Goal: Transaction & Acquisition: Book appointment/travel/reservation

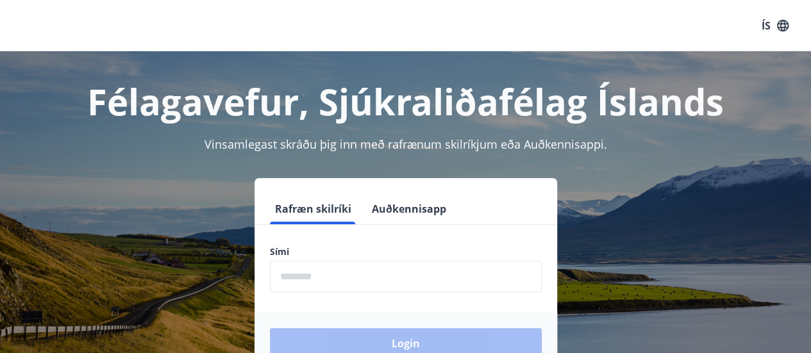
click at [366, 276] on input "phone" at bounding box center [406, 276] width 272 height 31
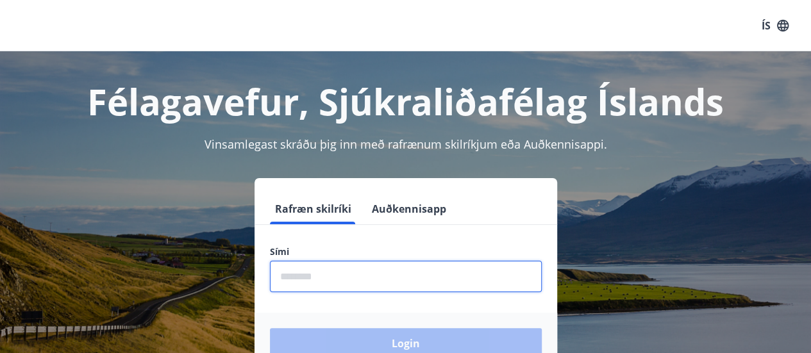
type input "********"
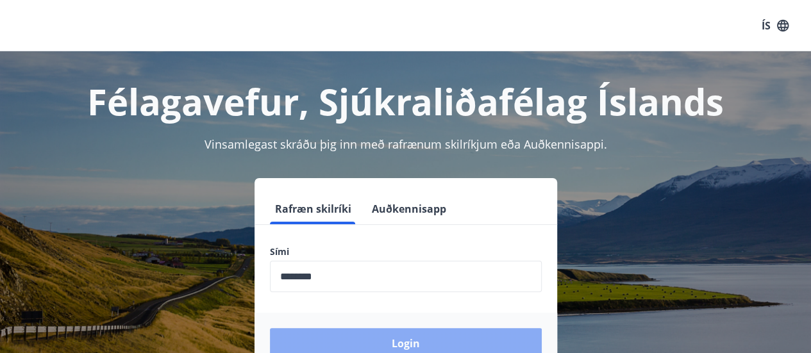
click at [519, 332] on button "Login" at bounding box center [406, 343] width 272 height 31
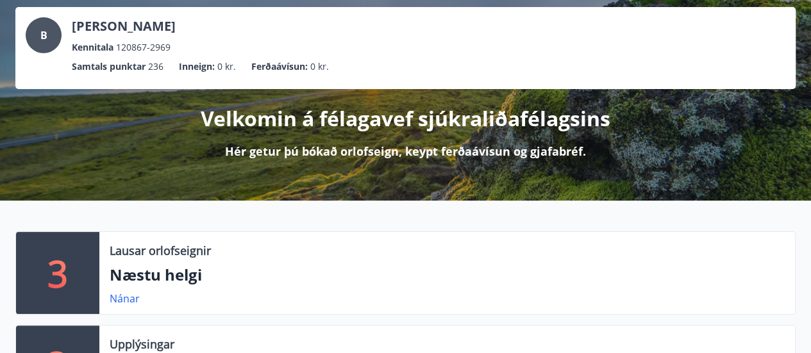
scroll to position [128, 0]
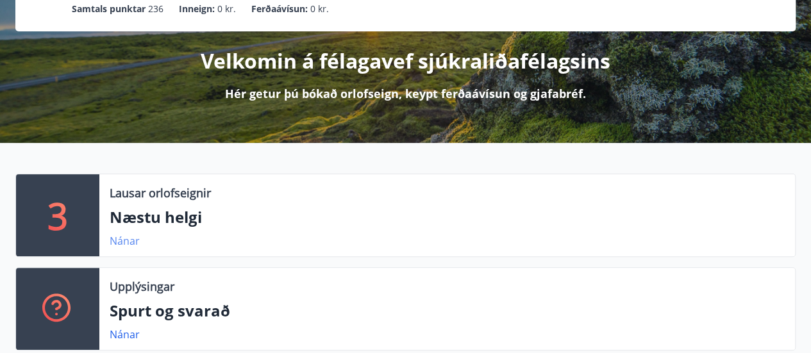
click at [122, 239] on link "Nánar" at bounding box center [125, 241] width 30 height 14
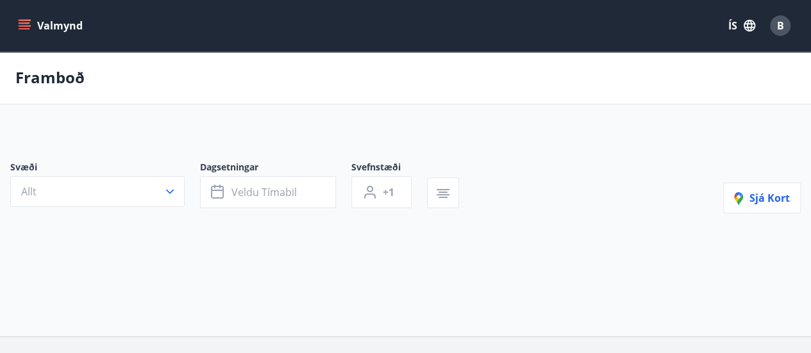
type input "*"
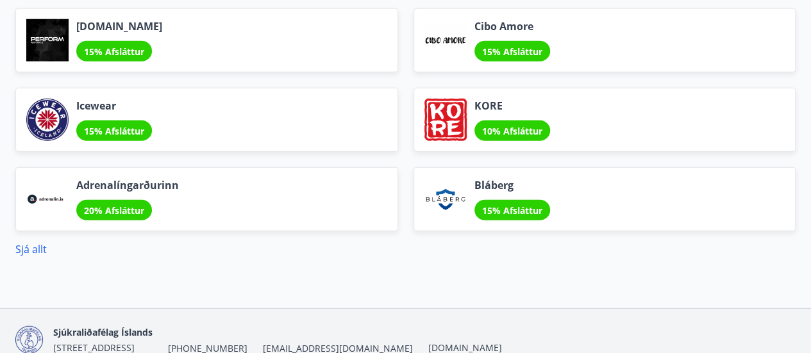
scroll to position [1646, 0]
